Goal: Task Accomplishment & Management: Complete application form

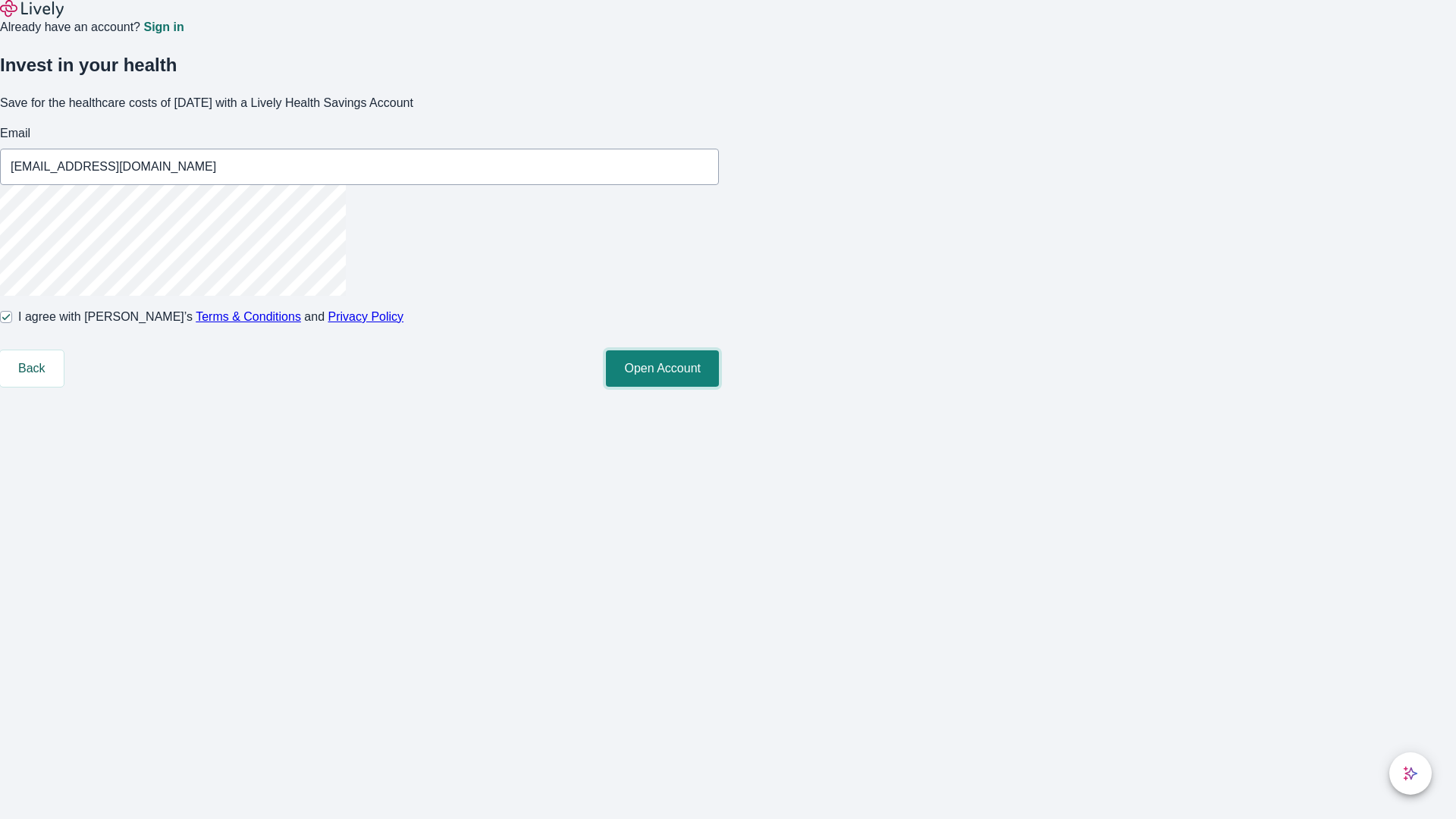
click at [719, 386] on button "Open Account" at bounding box center [662, 368] width 113 height 37
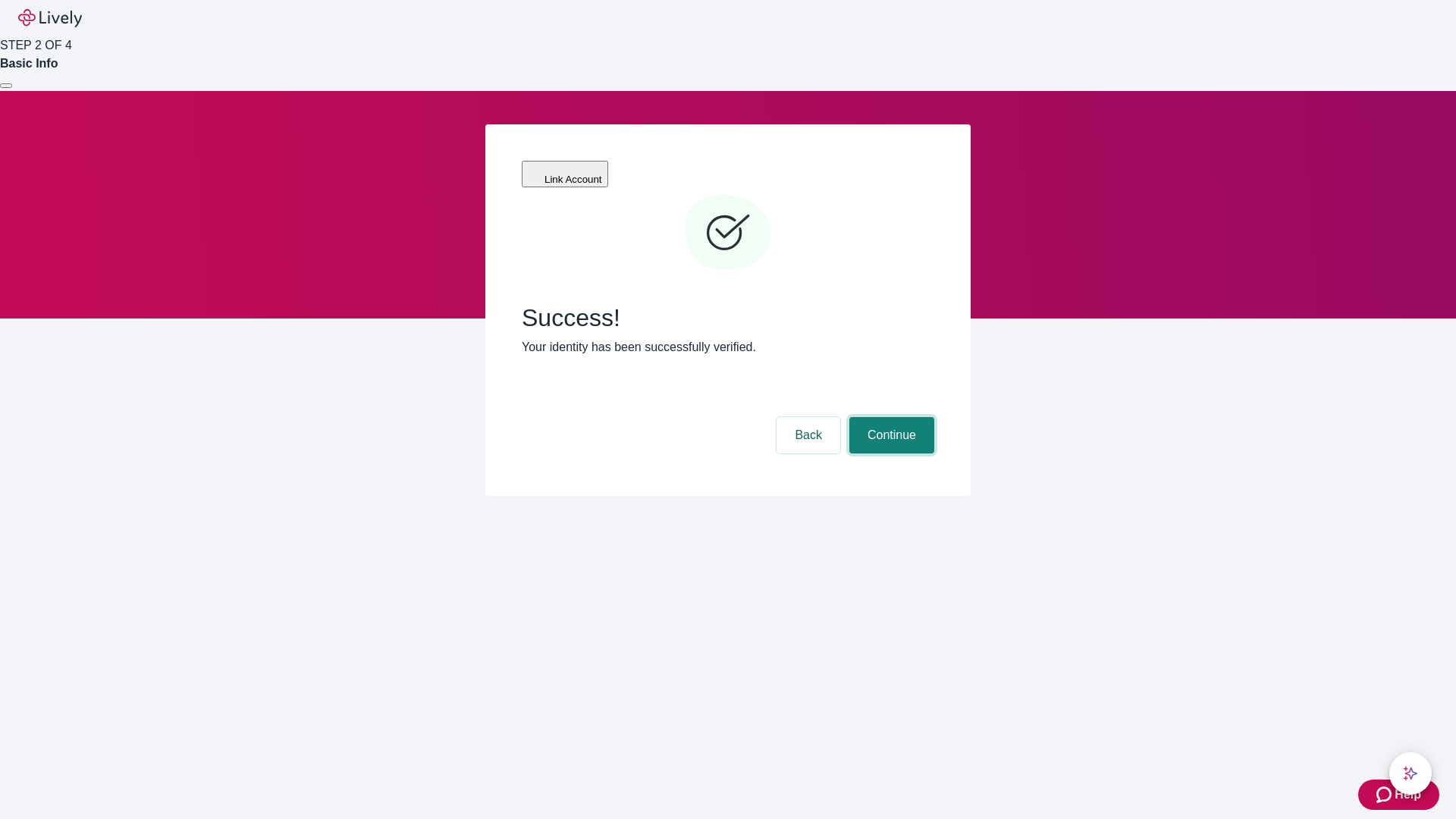
click at [890, 417] on button "Continue" at bounding box center [892, 434] width 85 height 37
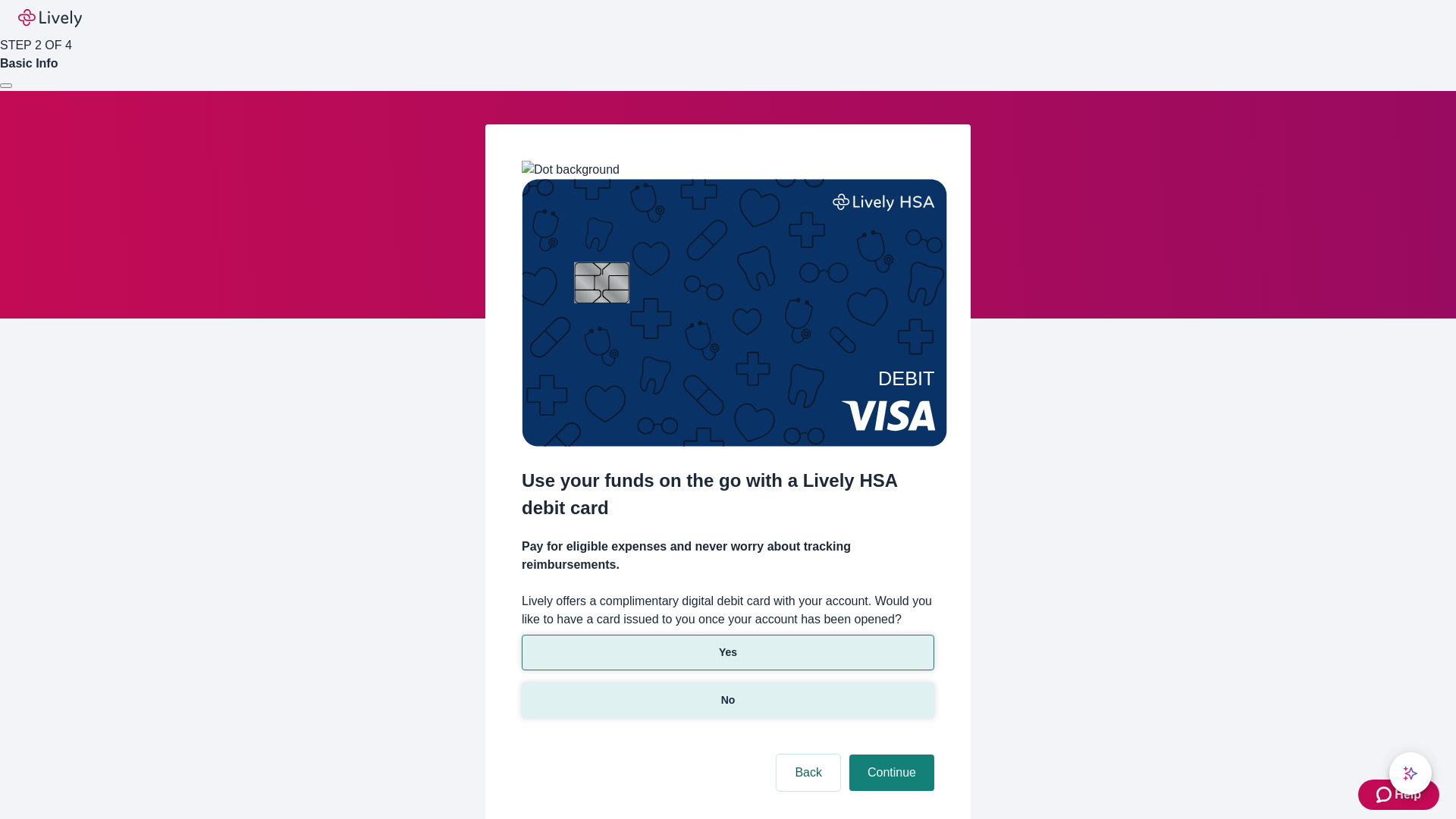
click at [727, 692] on p "No" at bounding box center [728, 700] width 14 height 16
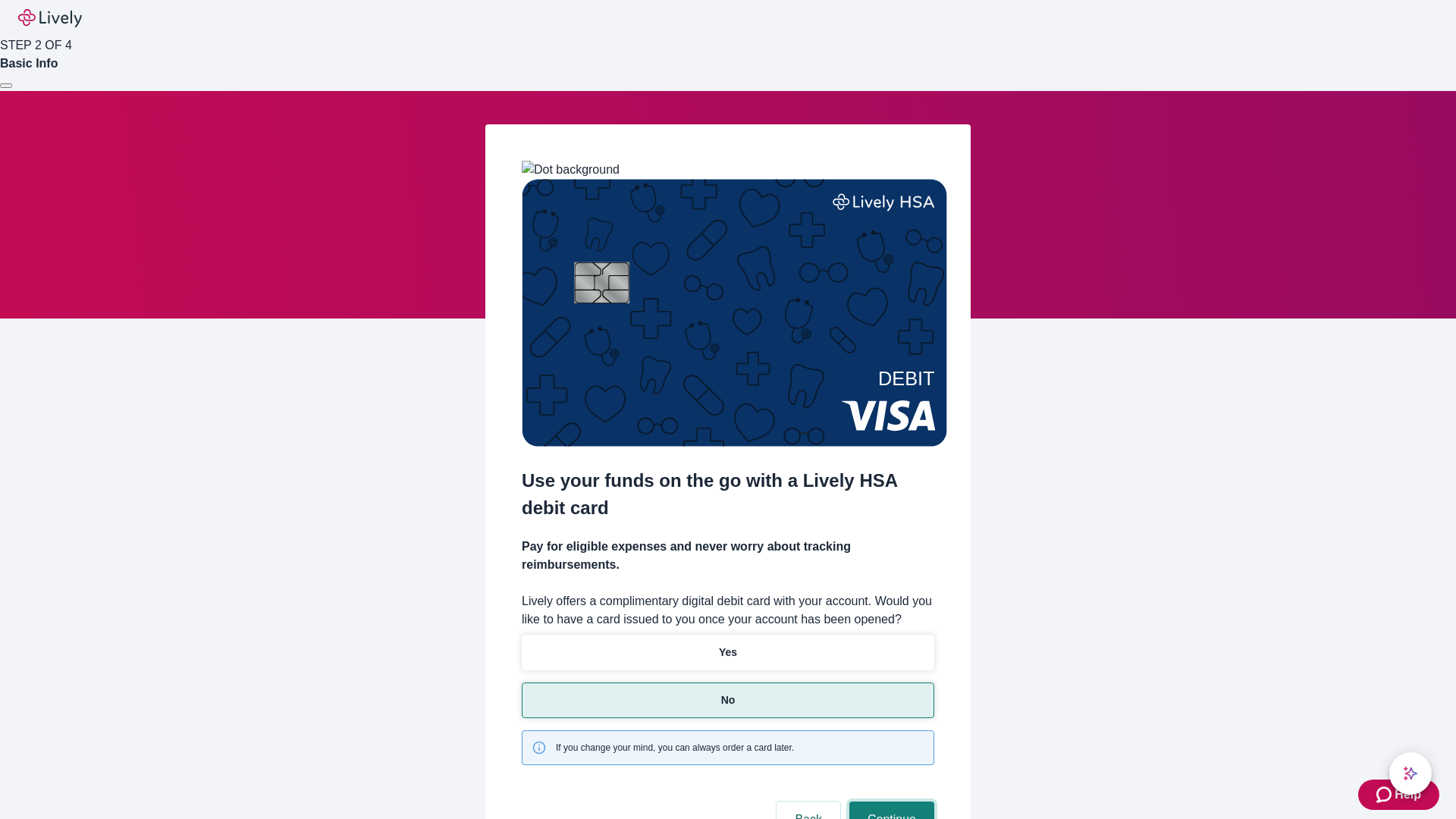
click at [890, 801] on button "Continue" at bounding box center [892, 819] width 85 height 37
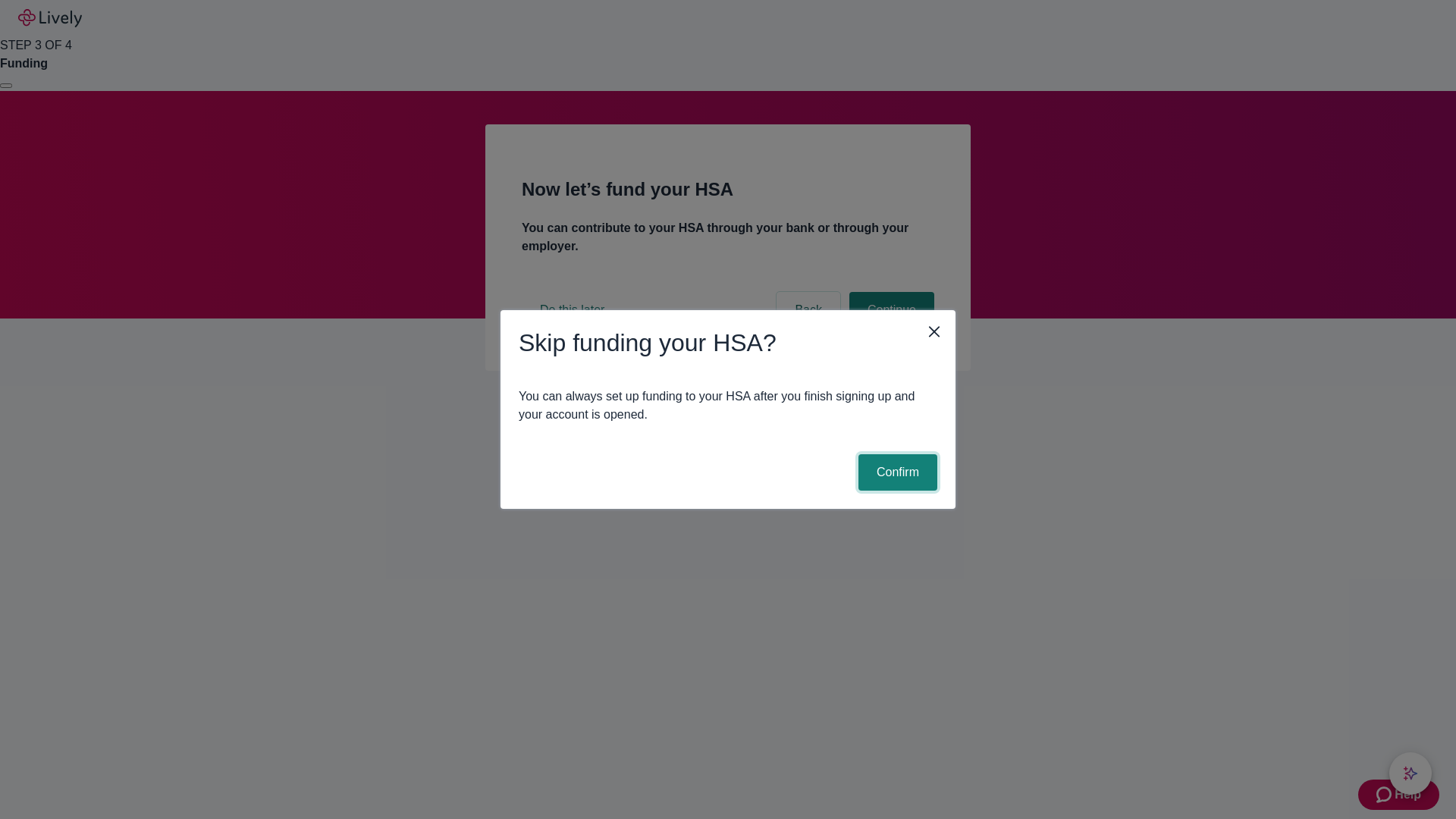
click at [895, 472] on button "Confirm" at bounding box center [898, 472] width 79 height 37
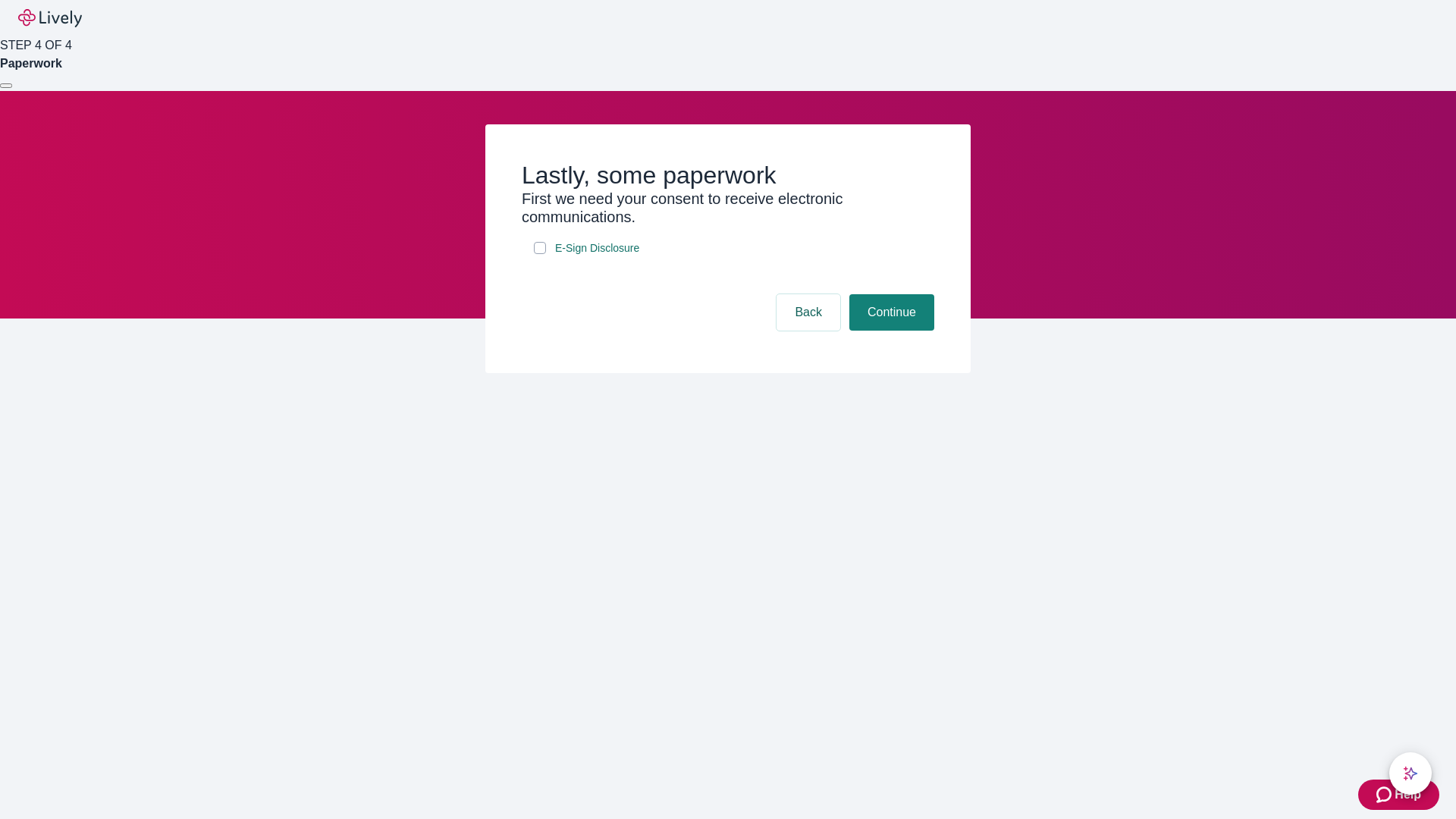
click at [540, 254] on input "E-Sign Disclosure" at bounding box center [540, 247] width 12 height 12
checkbox input "true"
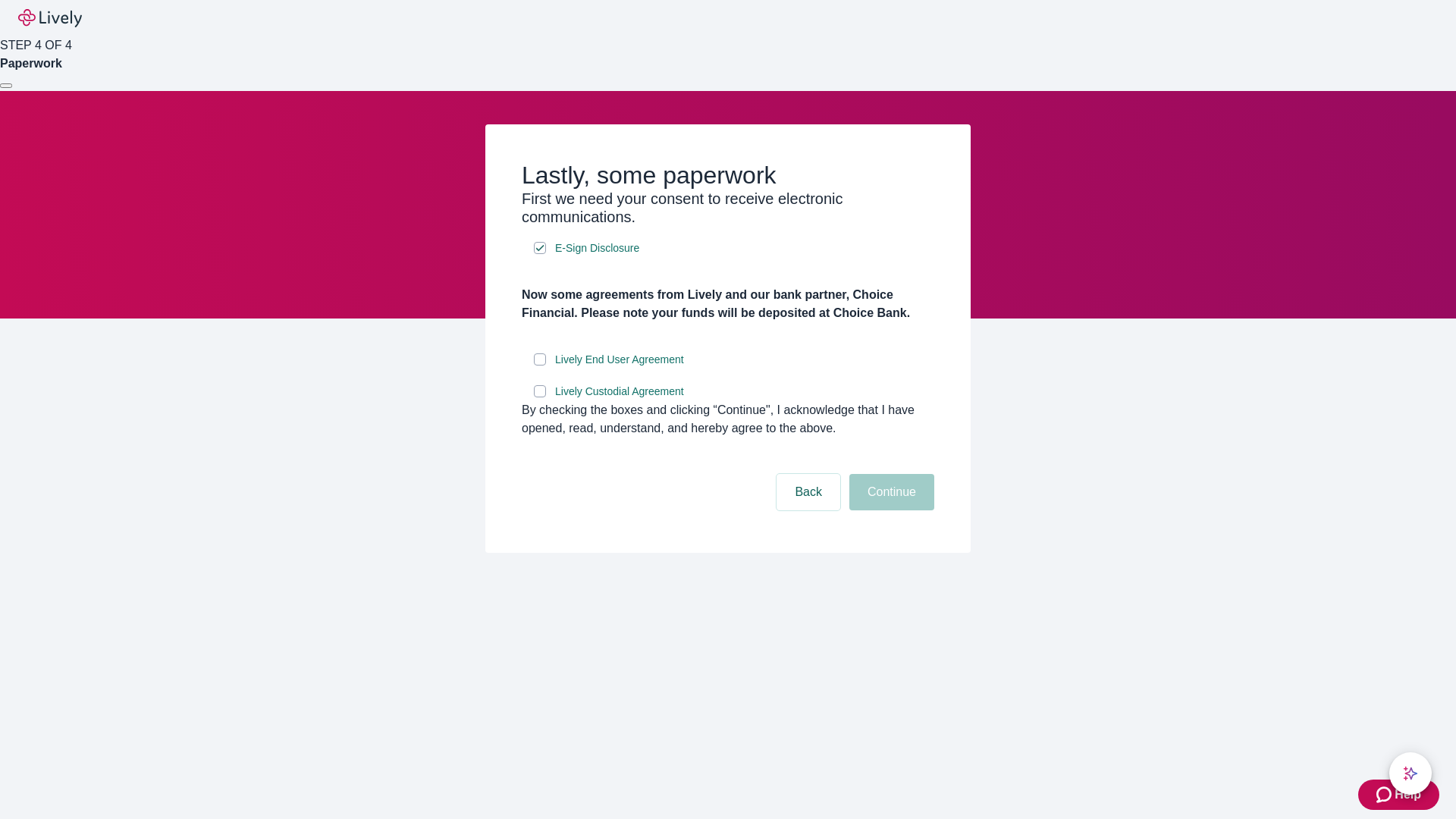
click at [540, 366] on input "Lively End User Agreement" at bounding box center [540, 359] width 12 height 12
checkbox input "true"
click at [540, 397] on input "Lively Custodial Agreement" at bounding box center [540, 391] width 12 height 12
checkbox input "true"
click at [890, 511] on button "Continue" at bounding box center [892, 492] width 85 height 37
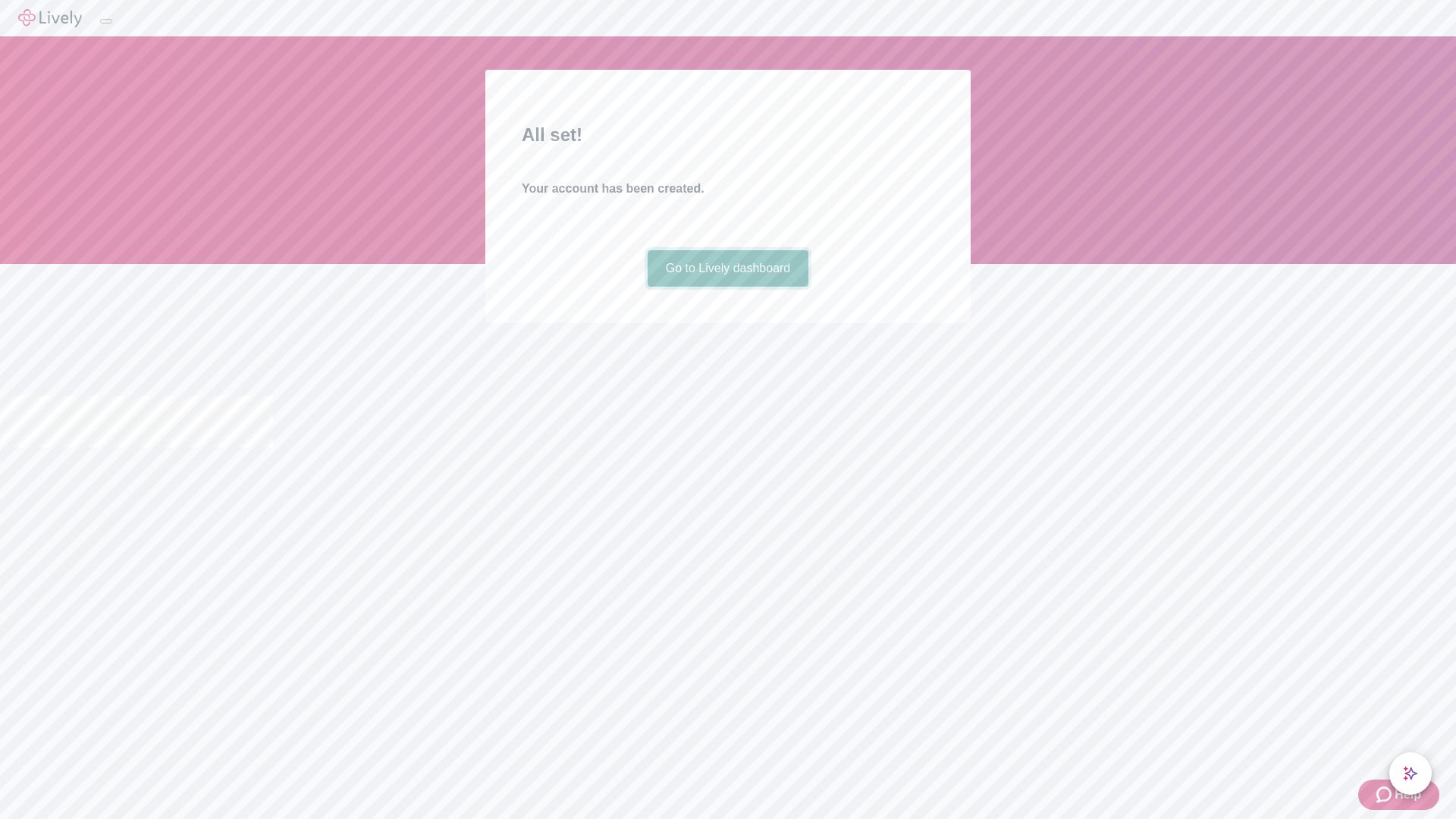
click at [727, 287] on link "Go to Lively dashboard" at bounding box center [729, 268] width 162 height 37
